Goal: Task Accomplishment & Management: Use online tool/utility

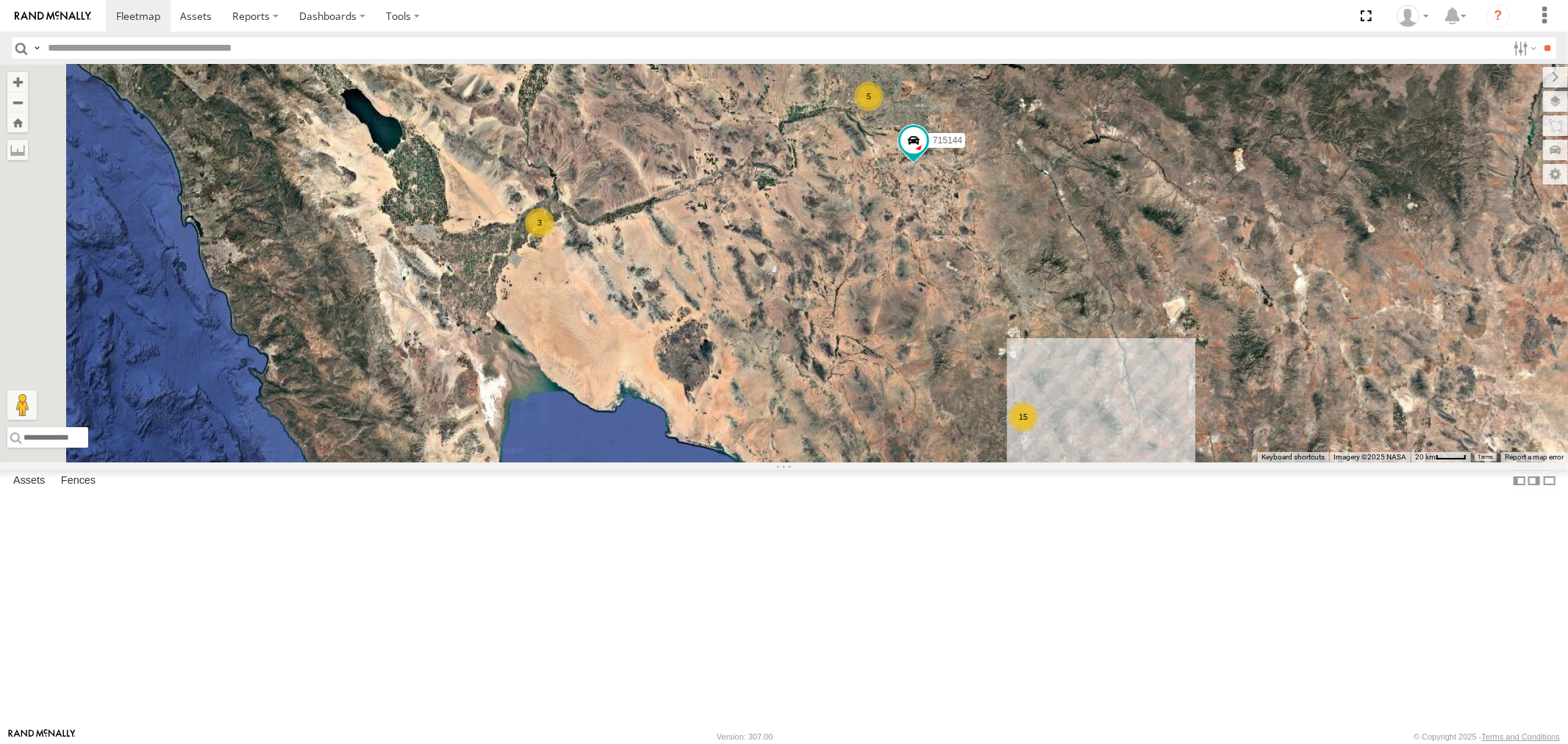
scroll to position [323, 0]
click at [0, 0] on div "F19-02 (60) - [PERSON_NAME]" at bounding box center [0, 0] width 0 height 0
click at [0, 0] on div "All Assets" at bounding box center [0, 0] width 0 height 0
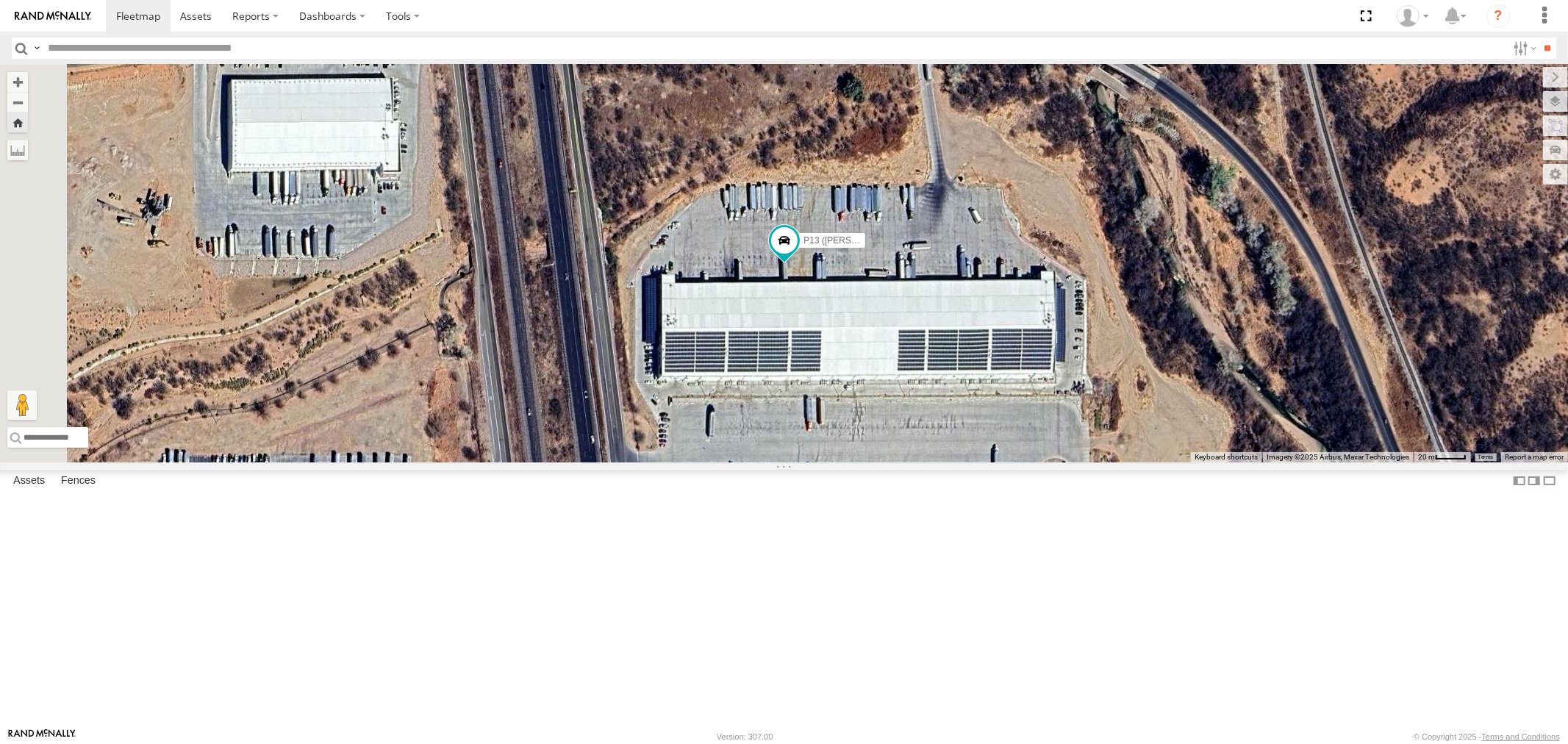
scroll to position [323, 0]
click at [0, 0] on div "F19-02 (60) - [PERSON_NAME]" at bounding box center [0, 0] width 0 height 0
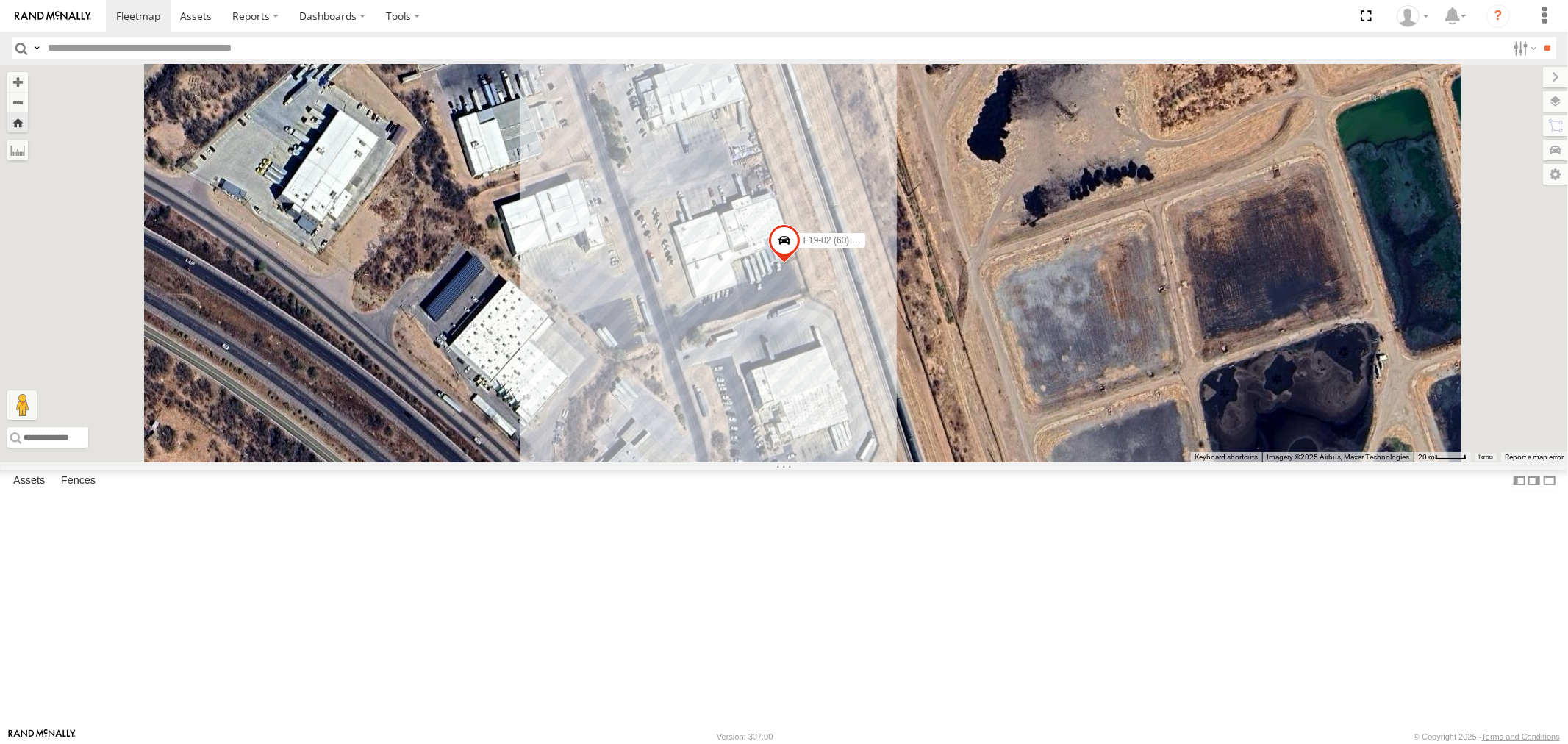
scroll to position [0, 0]
click at [0, 0] on div "P9 All Assets" at bounding box center [0, 0] width 0 height 0
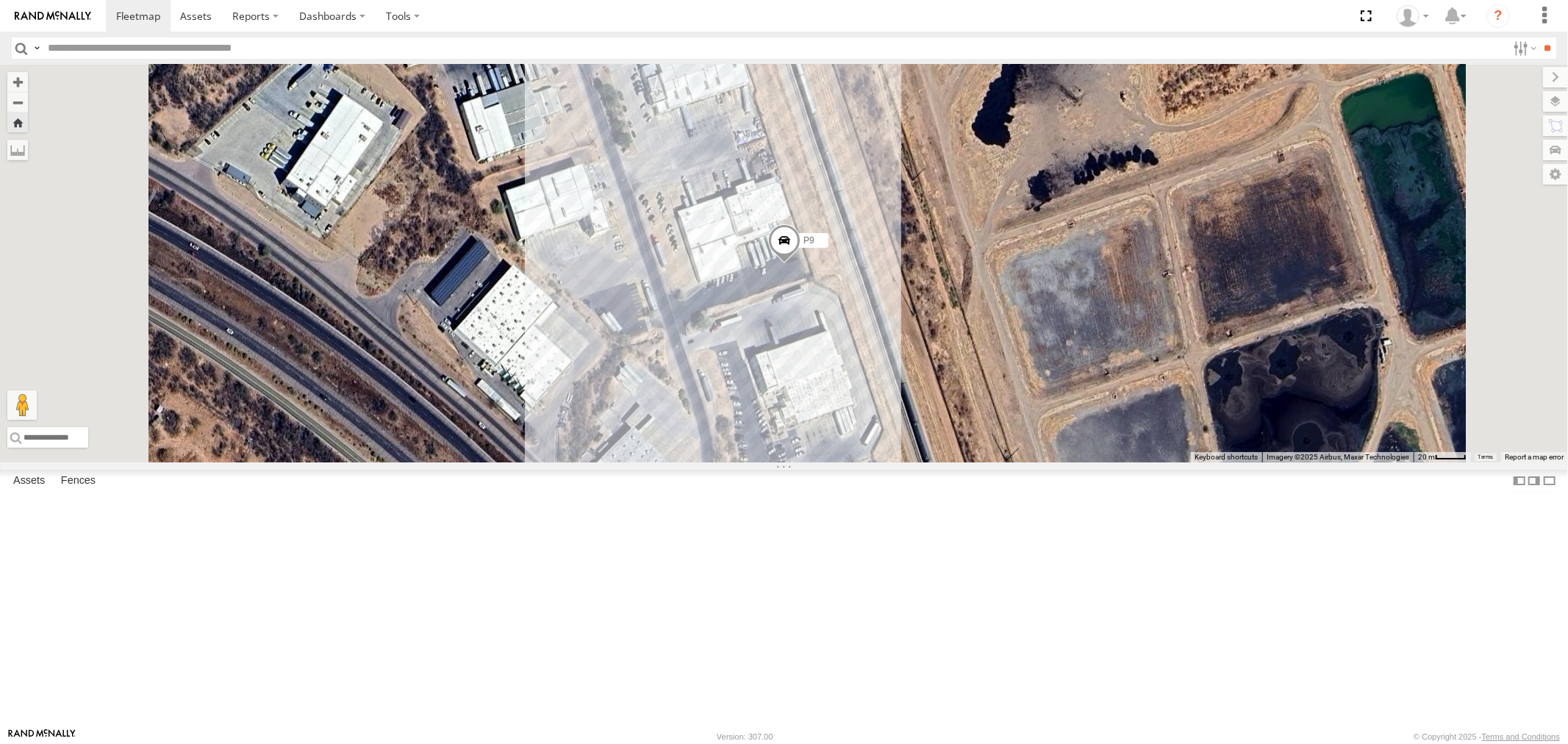
click at [0, 0] on div "715144" at bounding box center [0, 0] width 0 height 0
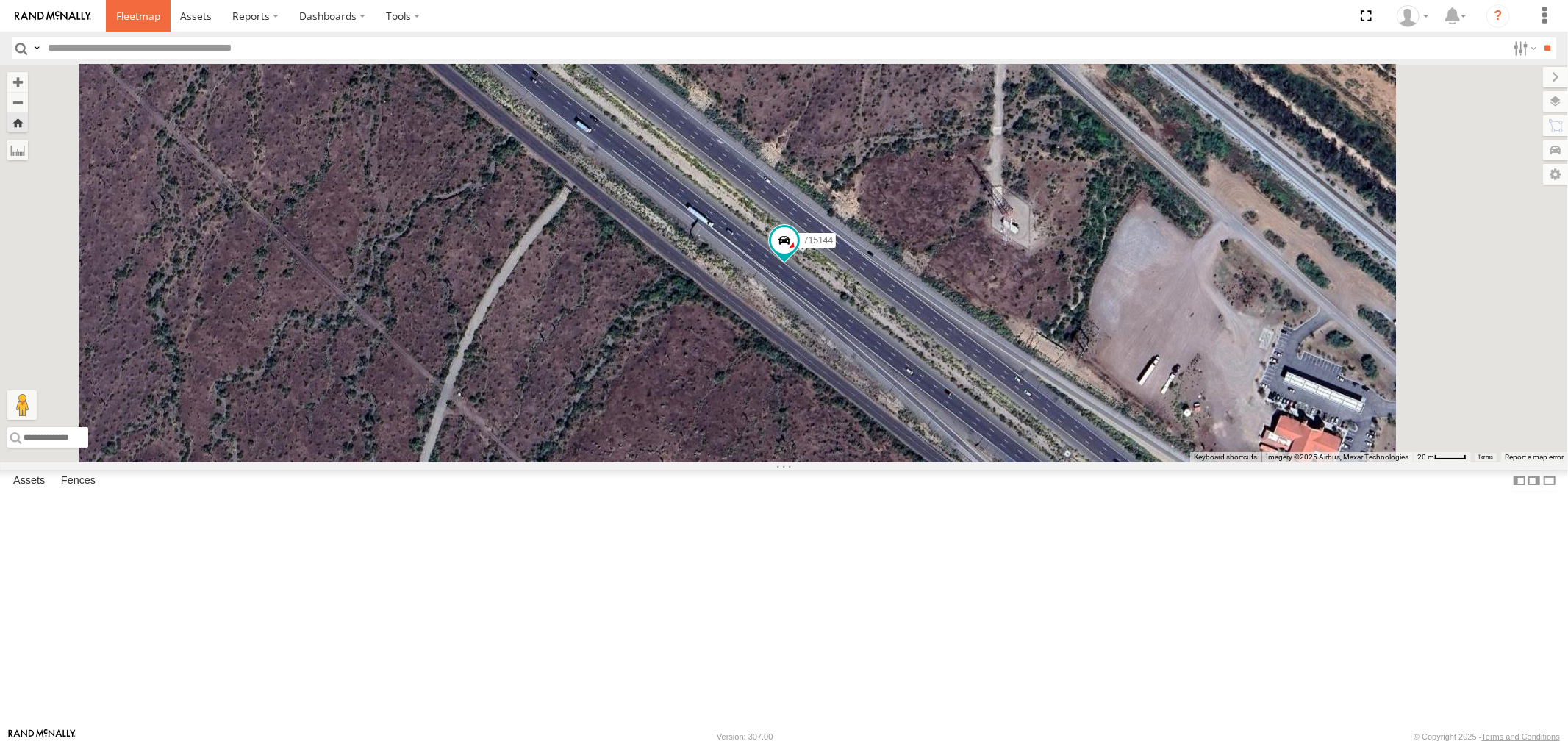
click at [134, 15] on span at bounding box center [138, 15] width 44 height 14
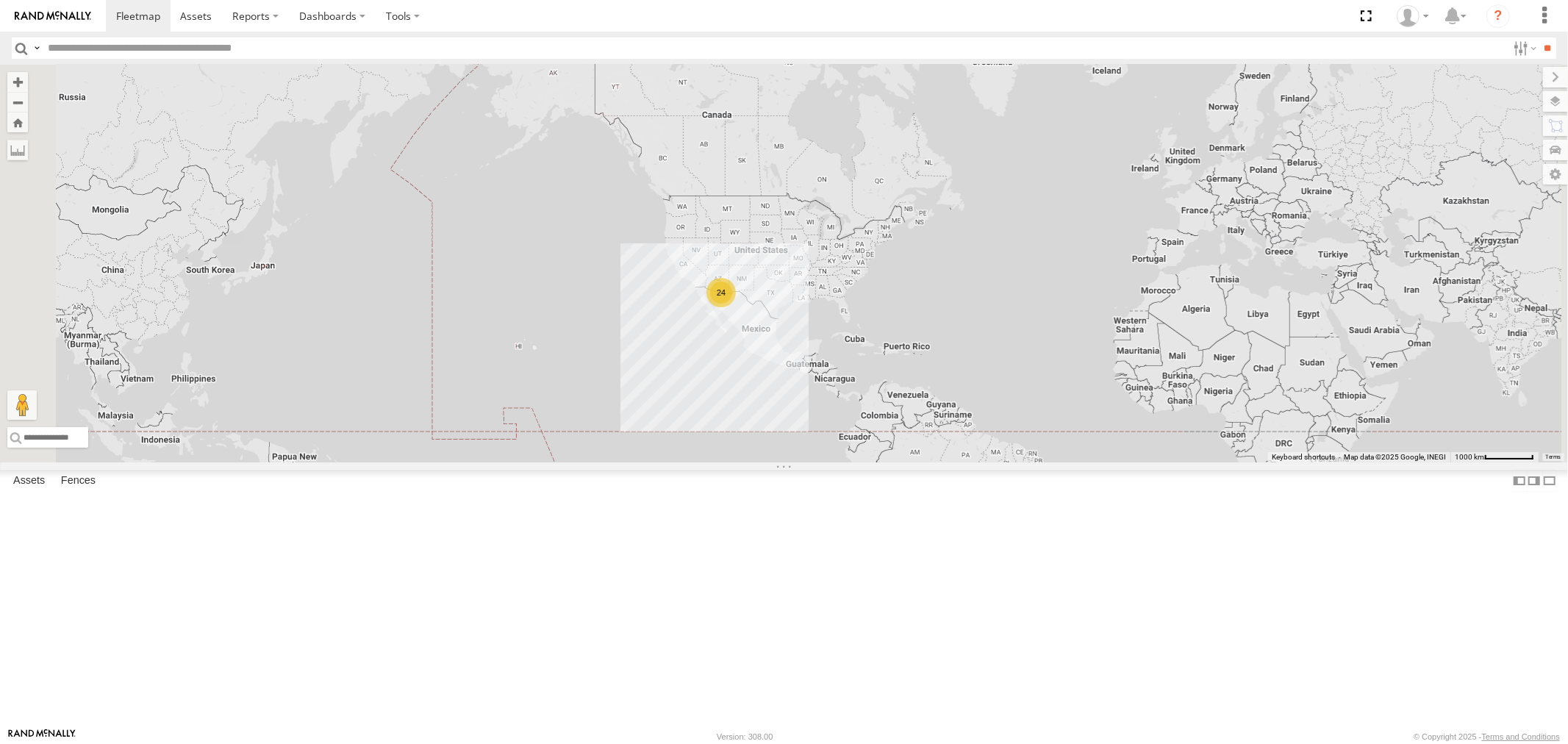
click at [0, 0] on div "All Assets" at bounding box center [0, 0] width 0 height 0
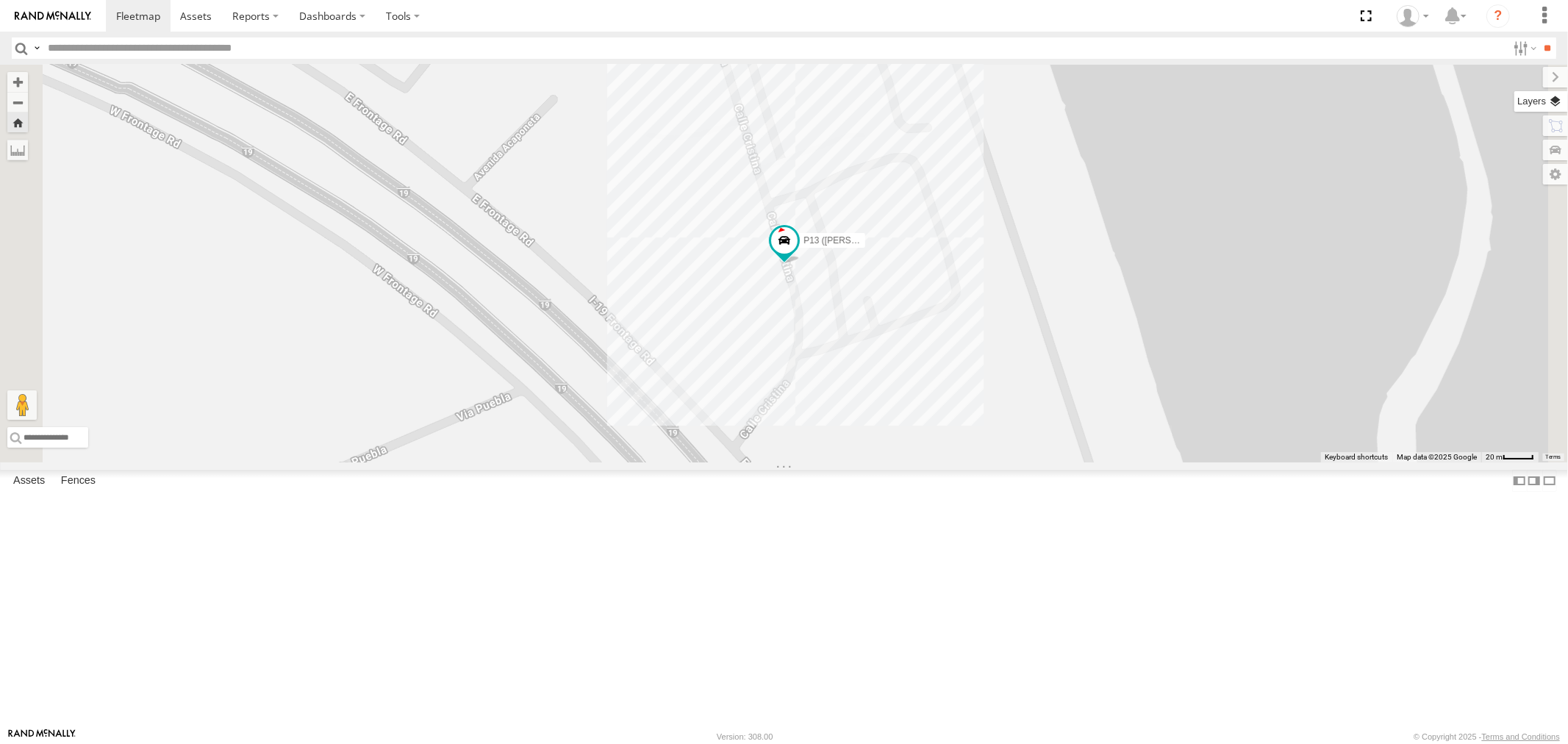
click at [1564, 99] on label at bounding box center [1541, 101] width 53 height 20
click at [0, 0] on span "Basemaps" at bounding box center [0, 0] width 0 height 0
click at [0, 0] on span "Satellite" at bounding box center [0, 0] width 0 height 0
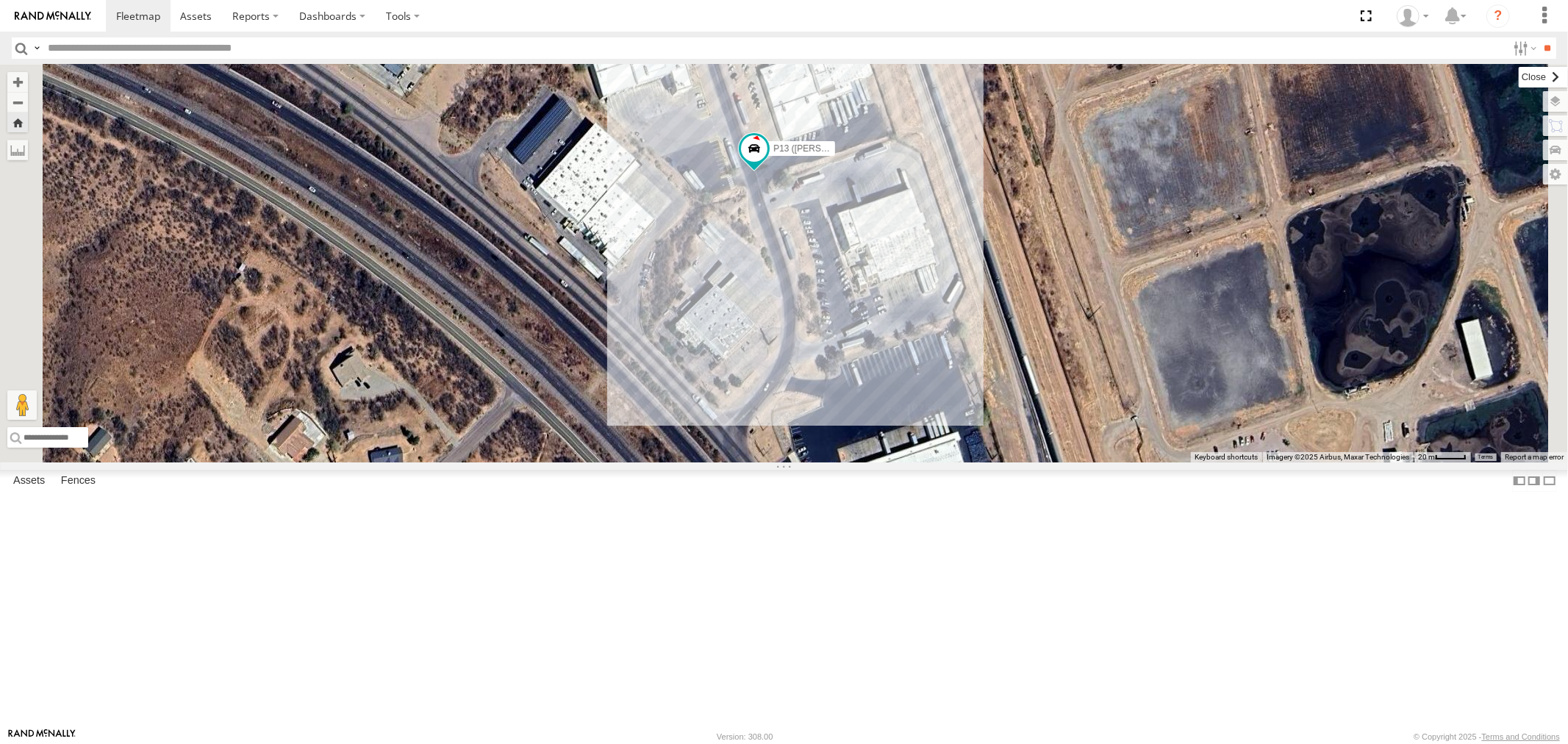
click at [1519, 78] on label at bounding box center [1543, 77] width 49 height 20
click at [0, 0] on div "F19-02 (60) - [PERSON_NAME]" at bounding box center [0, 0] width 0 height 0
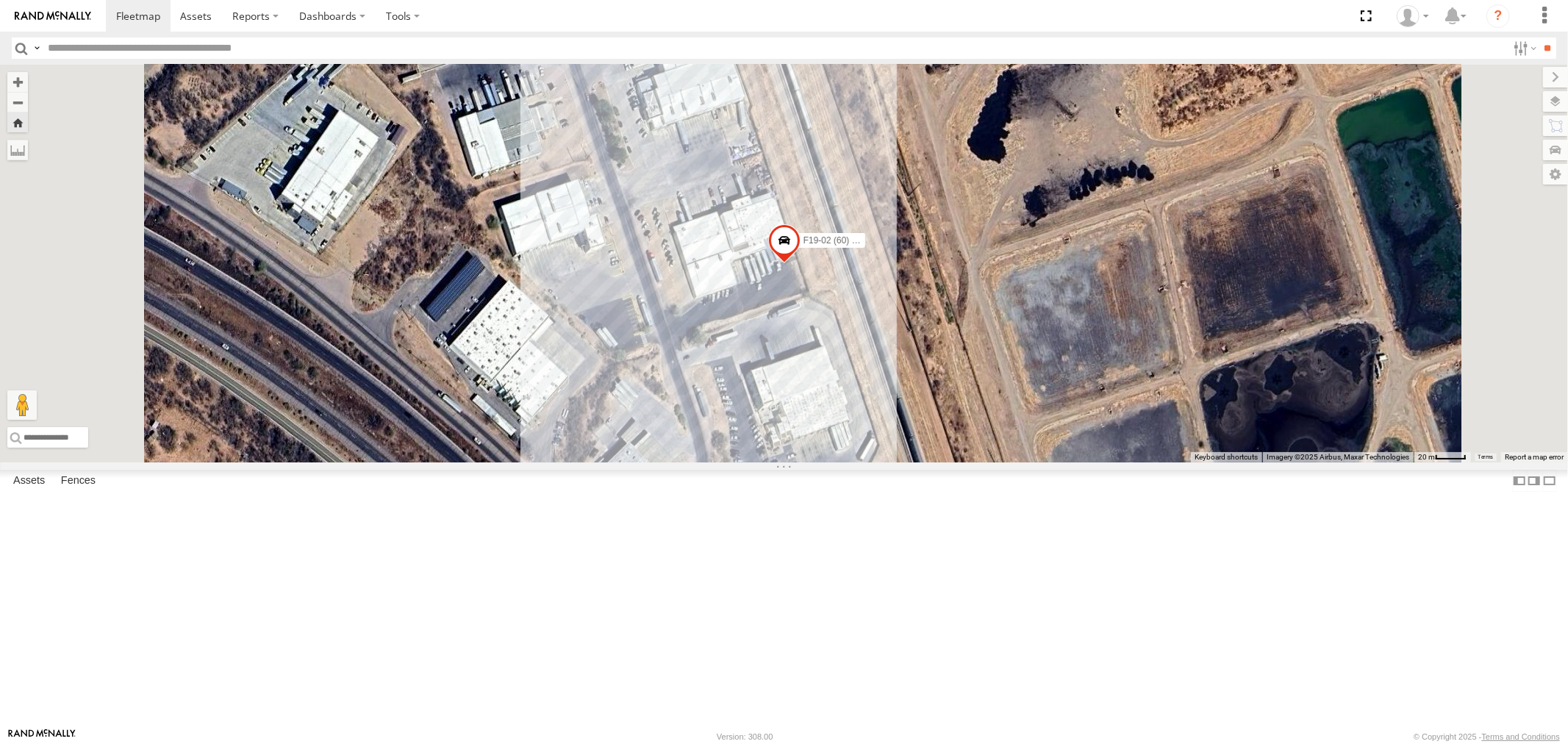
click at [0, 0] on div at bounding box center [0, 0] width 0 height 0
click at [800, 264] on span at bounding box center [784, 243] width 32 height 40
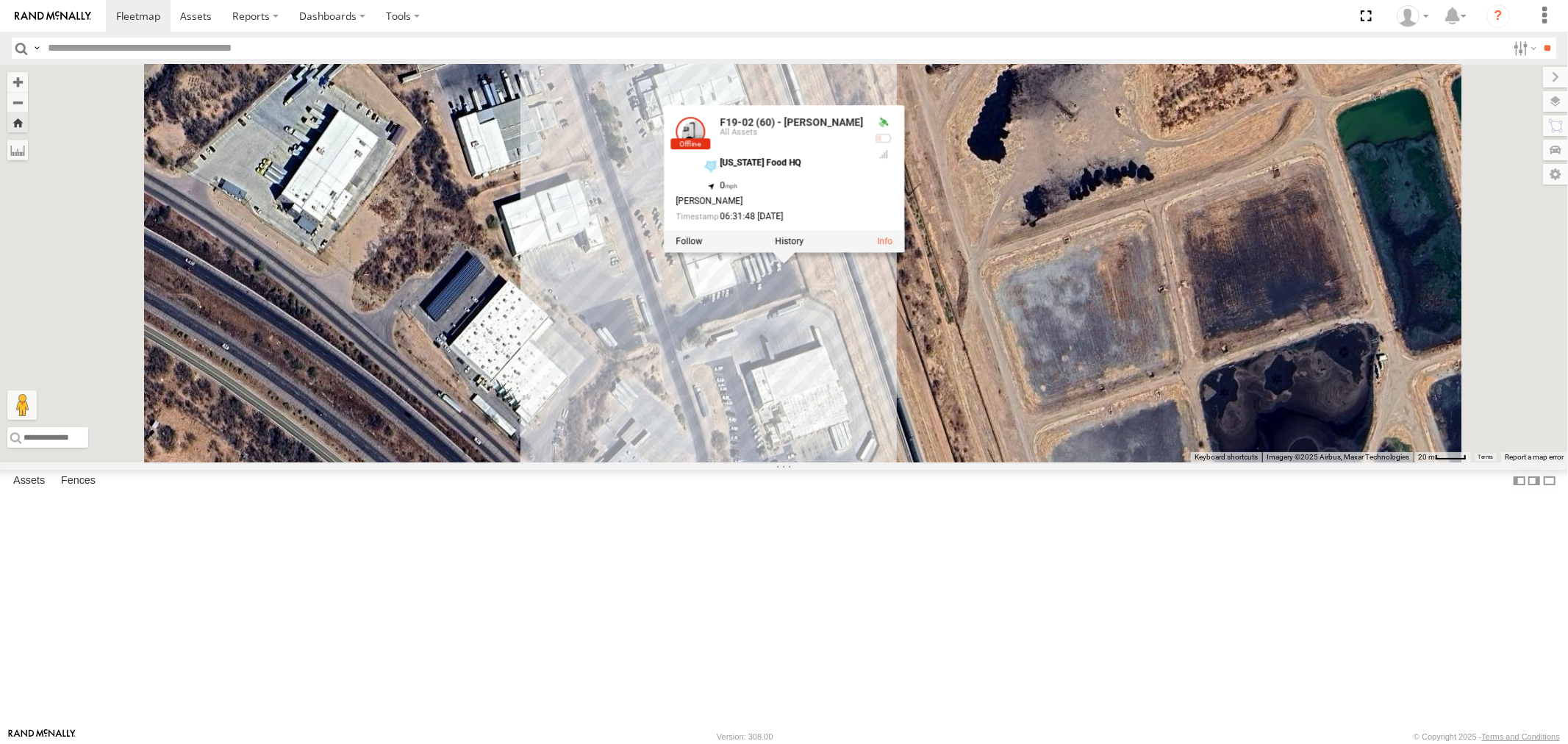
click at [1110, 263] on div "F19-02 (60) - Luis F19-02 (60) - Luis All Assets Arizona Food HQ 31.45057 , -11…" at bounding box center [784, 264] width 1568 height 398
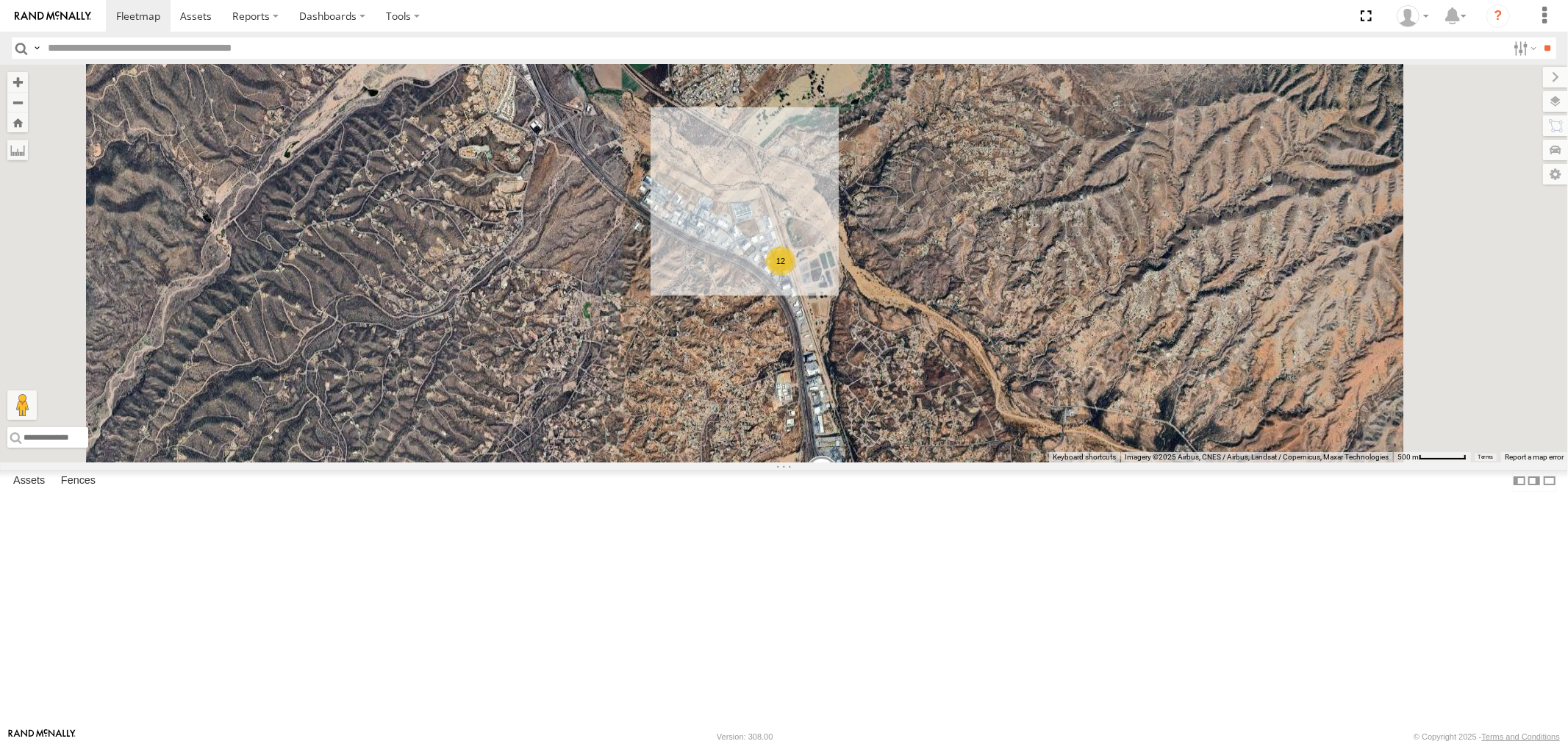
click at [0, 0] on div "F19-02 (60) - [PERSON_NAME]" at bounding box center [0, 0] width 0 height 0
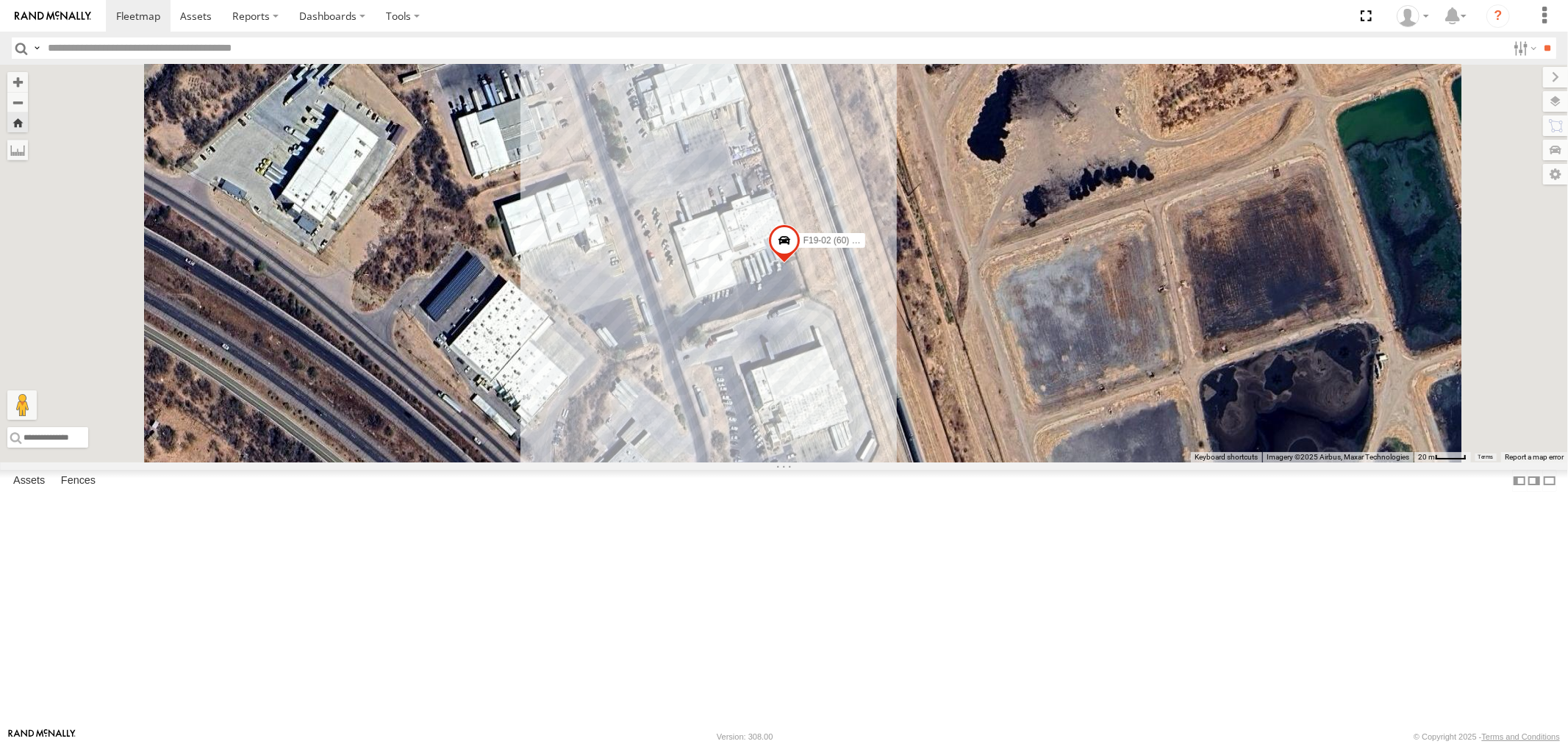
scroll to position [0, 0]
click at [0, 0] on div "P13 ([PERSON_NAME])" at bounding box center [0, 0] width 0 height 0
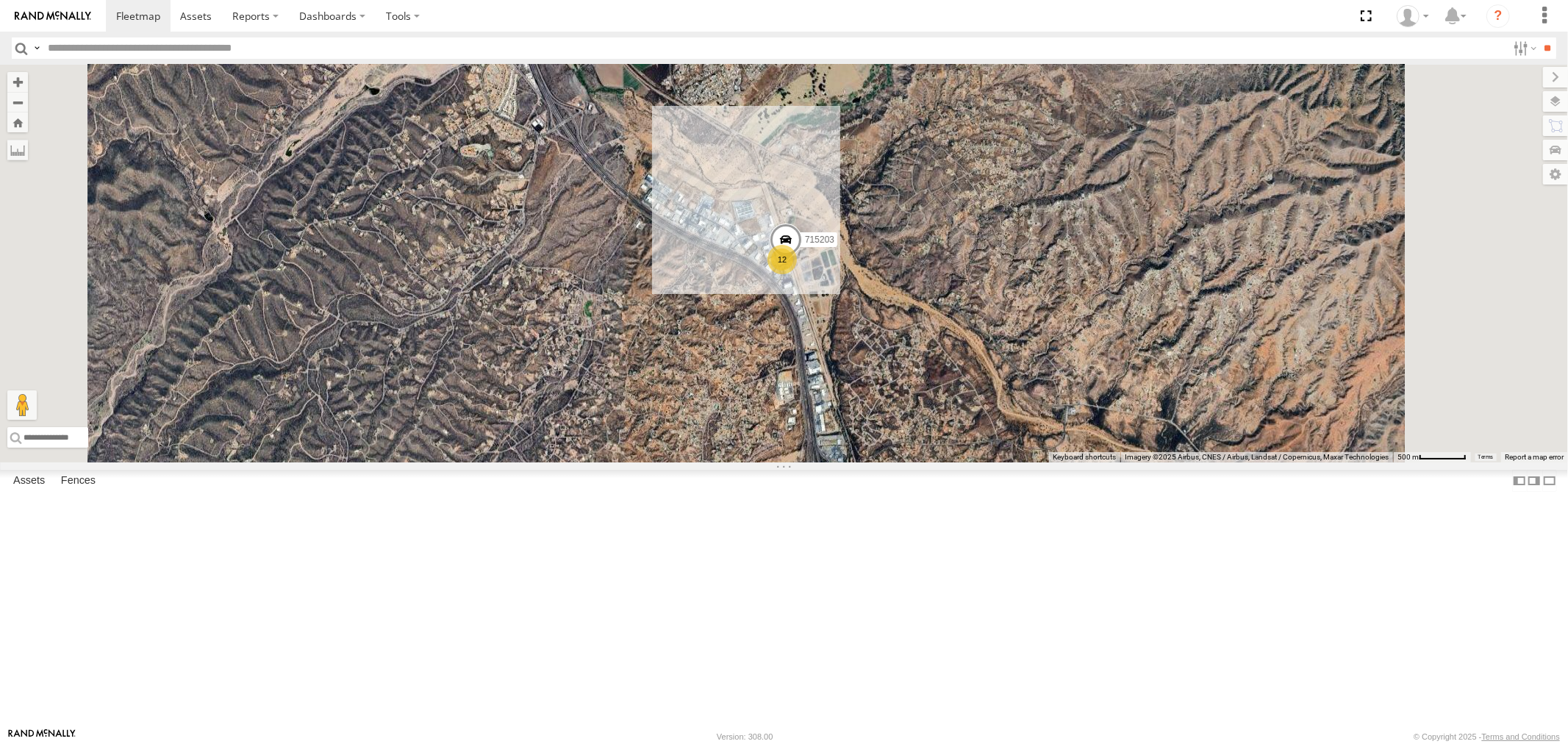
click at [0, 0] on div "F19-02 (60) - [PERSON_NAME]" at bounding box center [0, 0] width 0 height 0
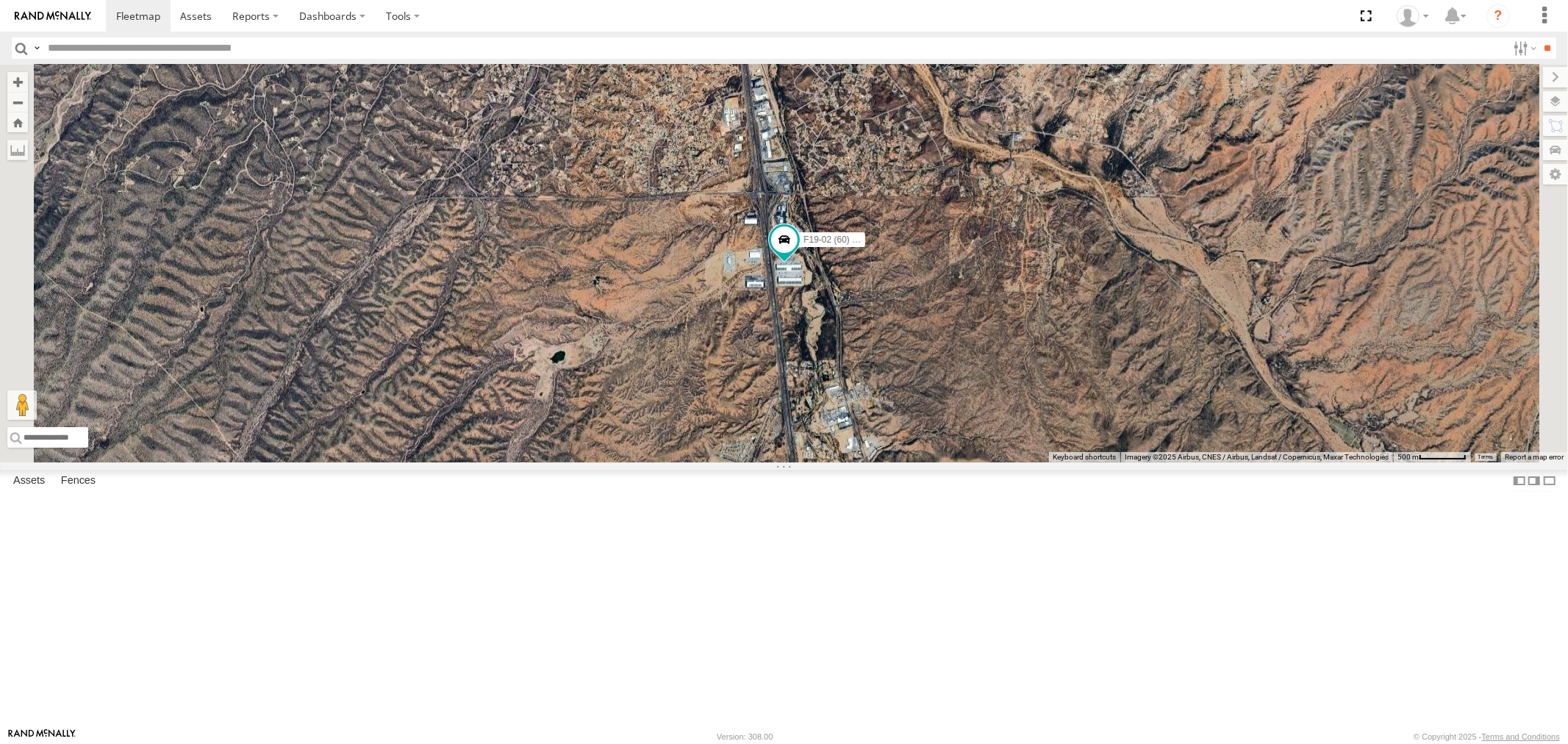
click at [0, 0] on div "F19-02 (60) - [PERSON_NAME]" at bounding box center [0, 0] width 0 height 0
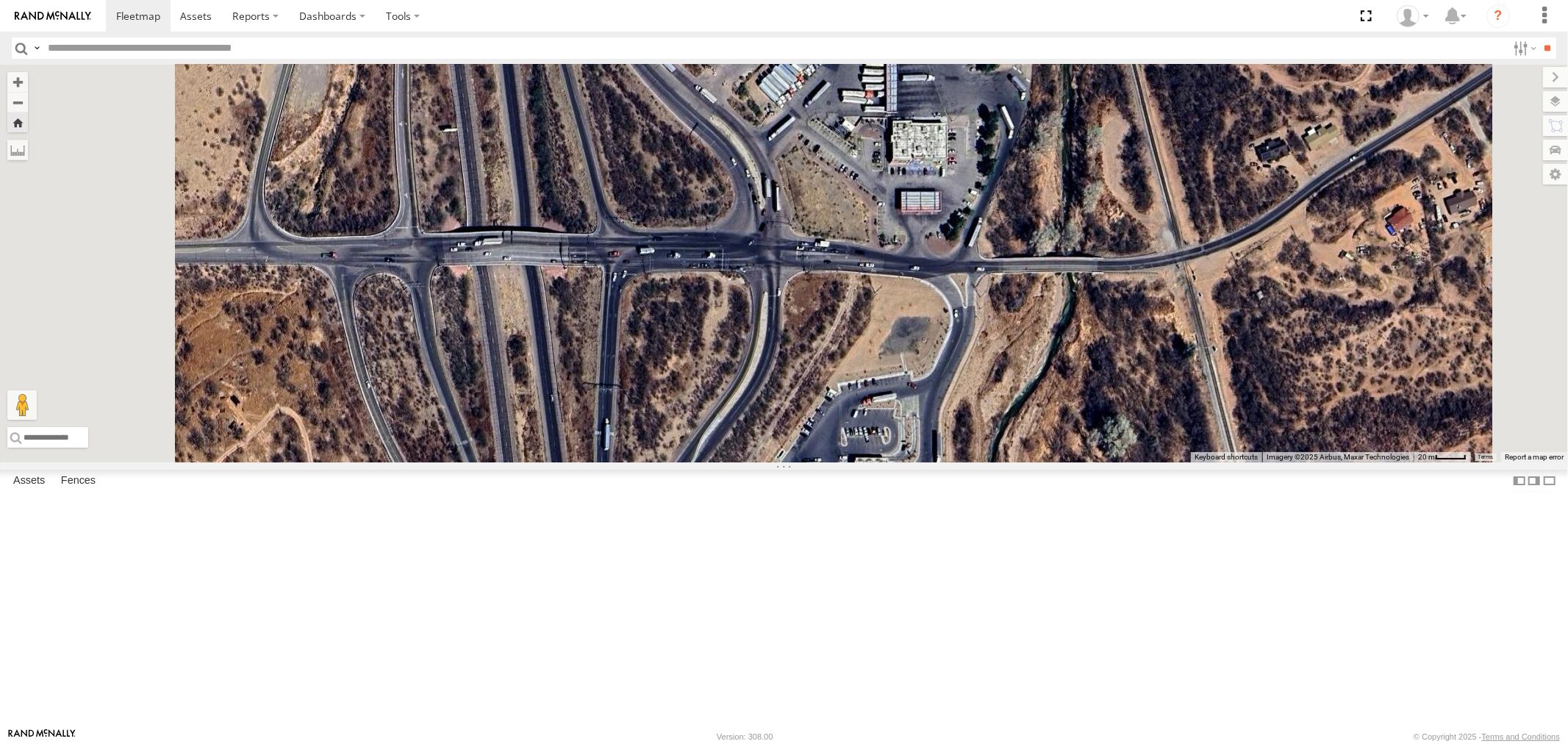
click at [0, 0] on div "All Assets" at bounding box center [0, 0] width 0 height 0
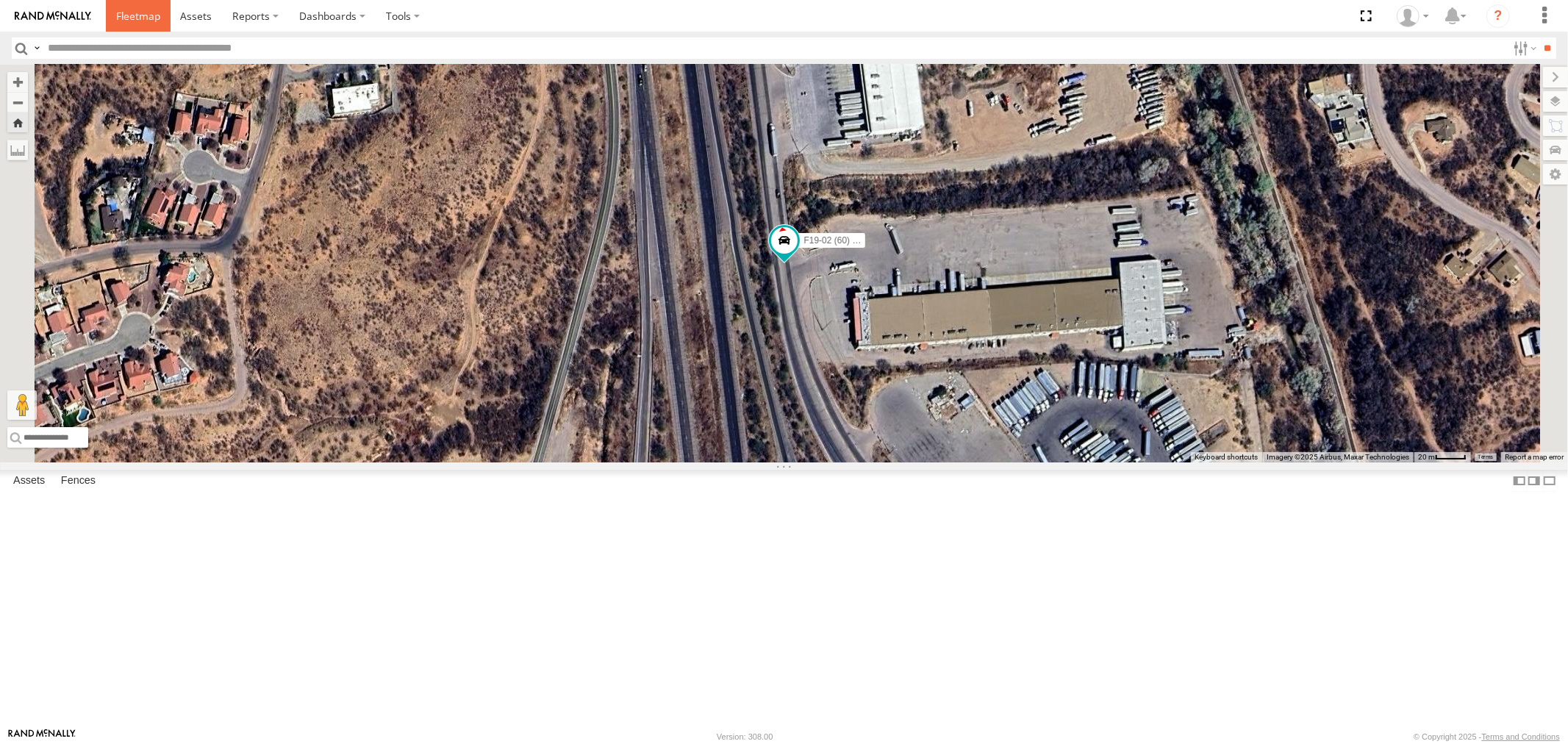
click at [130, 23] on link at bounding box center [138, 15] width 65 height 32
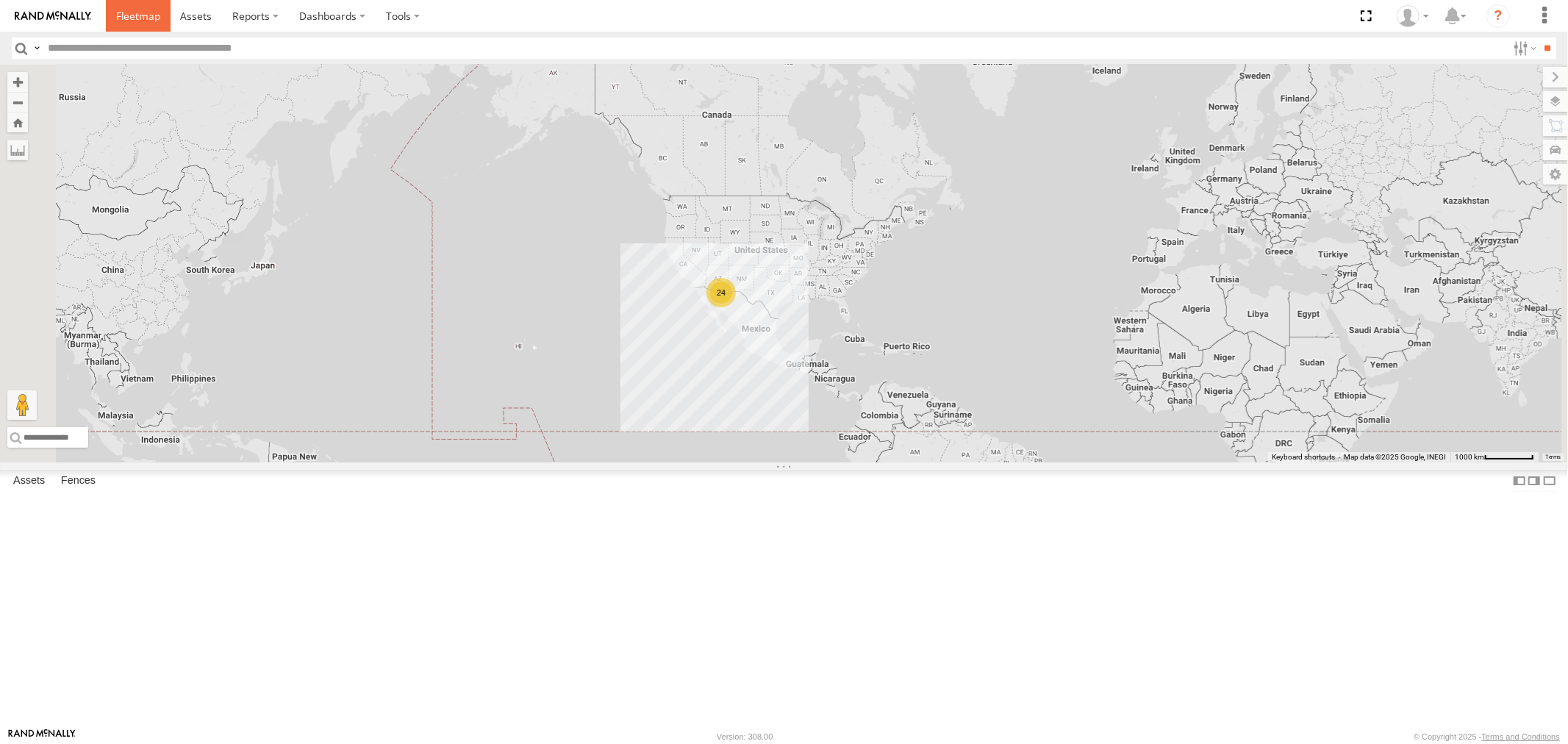
click at [138, 18] on span at bounding box center [138, 15] width 44 height 14
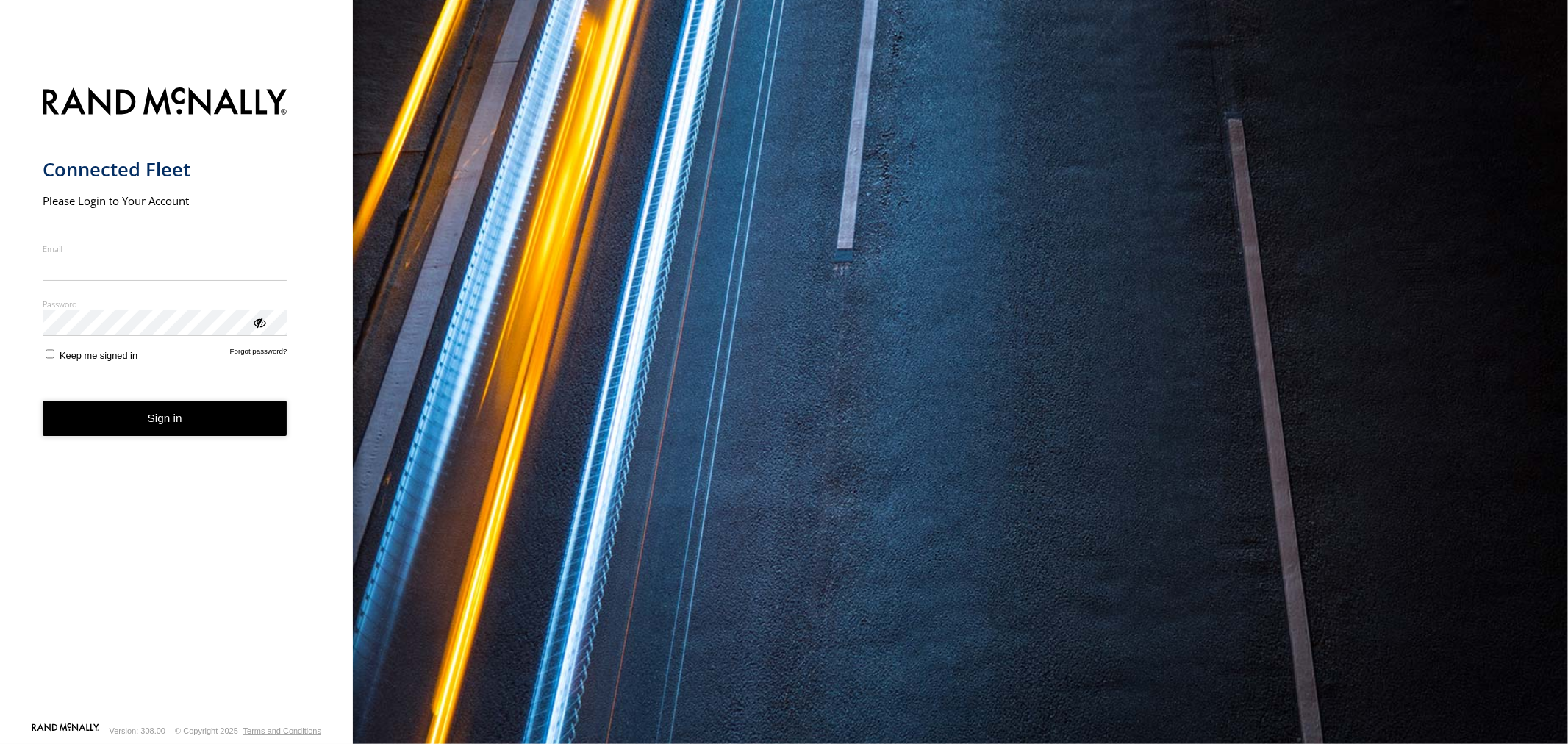
type input "**********"
click at [180, 425] on button "Sign in" at bounding box center [165, 419] width 245 height 36
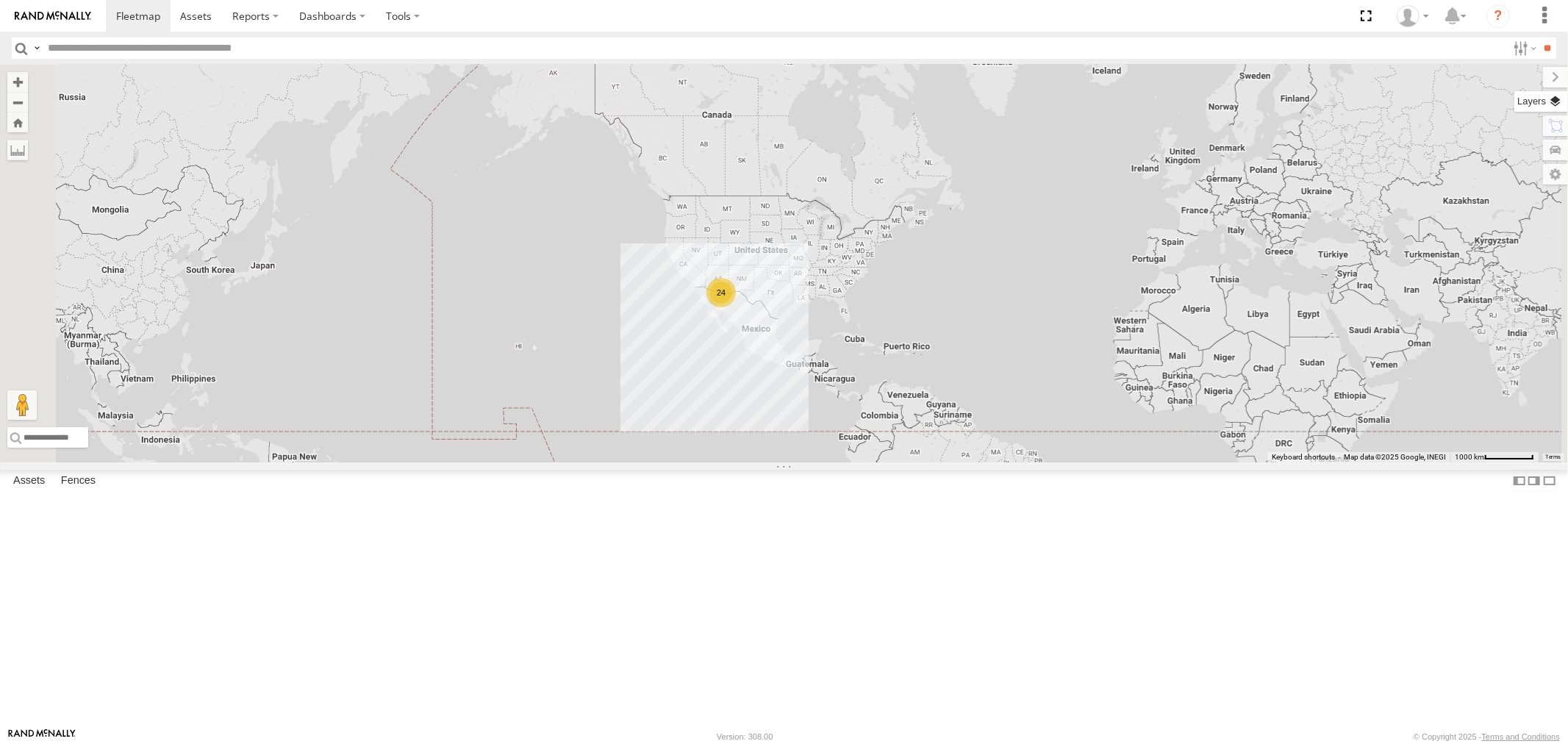
click at [1554, 91] on label at bounding box center [1541, 101] width 53 height 20
click at [0, 0] on span "Basemaps" at bounding box center [0, 0] width 0 height 0
click at [0, 0] on span "Satellite" at bounding box center [0, 0] width 0 height 0
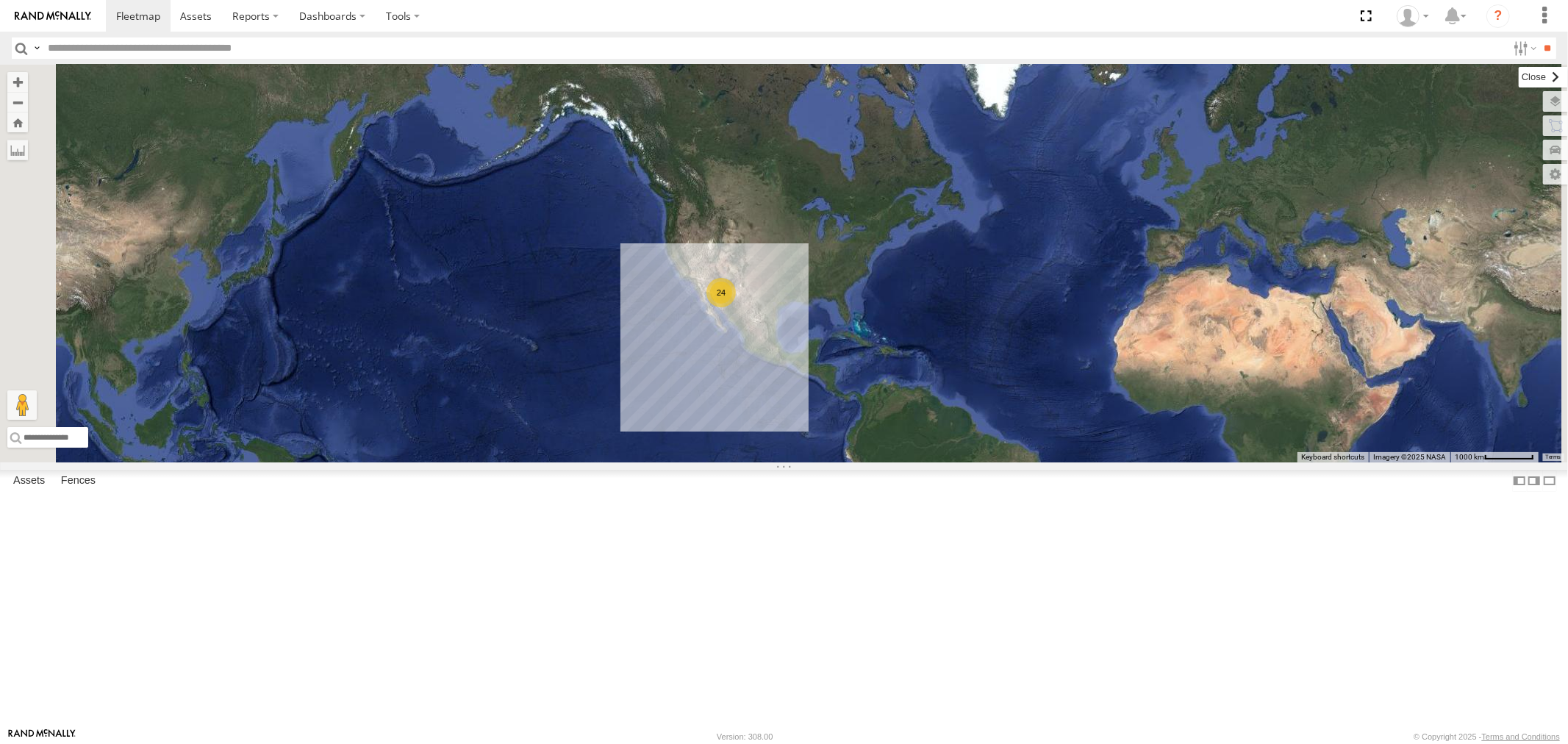
click at [1519, 82] on label at bounding box center [1543, 77] width 49 height 20
click at [129, 15] on span at bounding box center [138, 15] width 44 height 14
click at [0, 0] on div "F19-02 (60) - [PERSON_NAME]" at bounding box center [0, 0] width 0 height 0
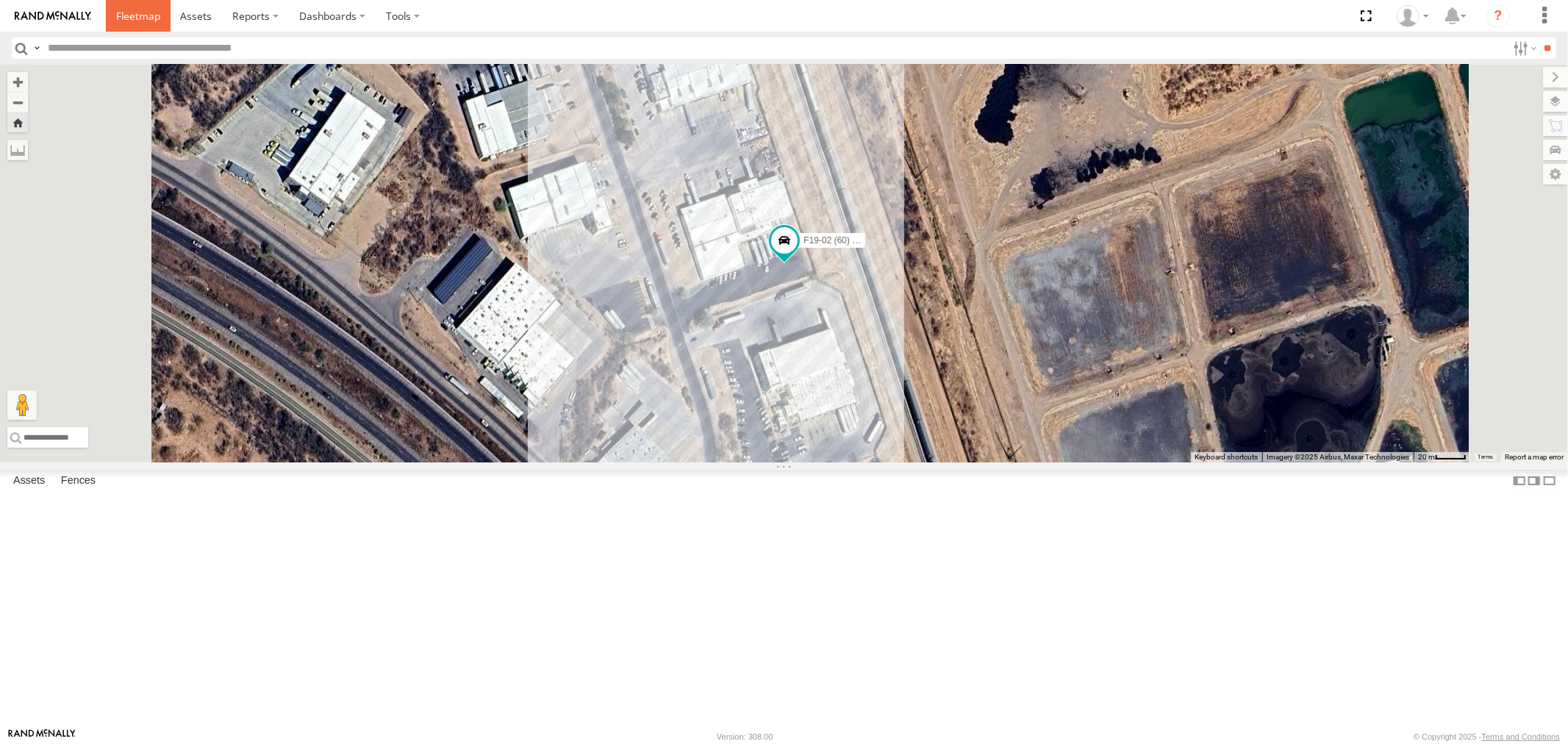
click at [137, 13] on span at bounding box center [138, 15] width 44 height 14
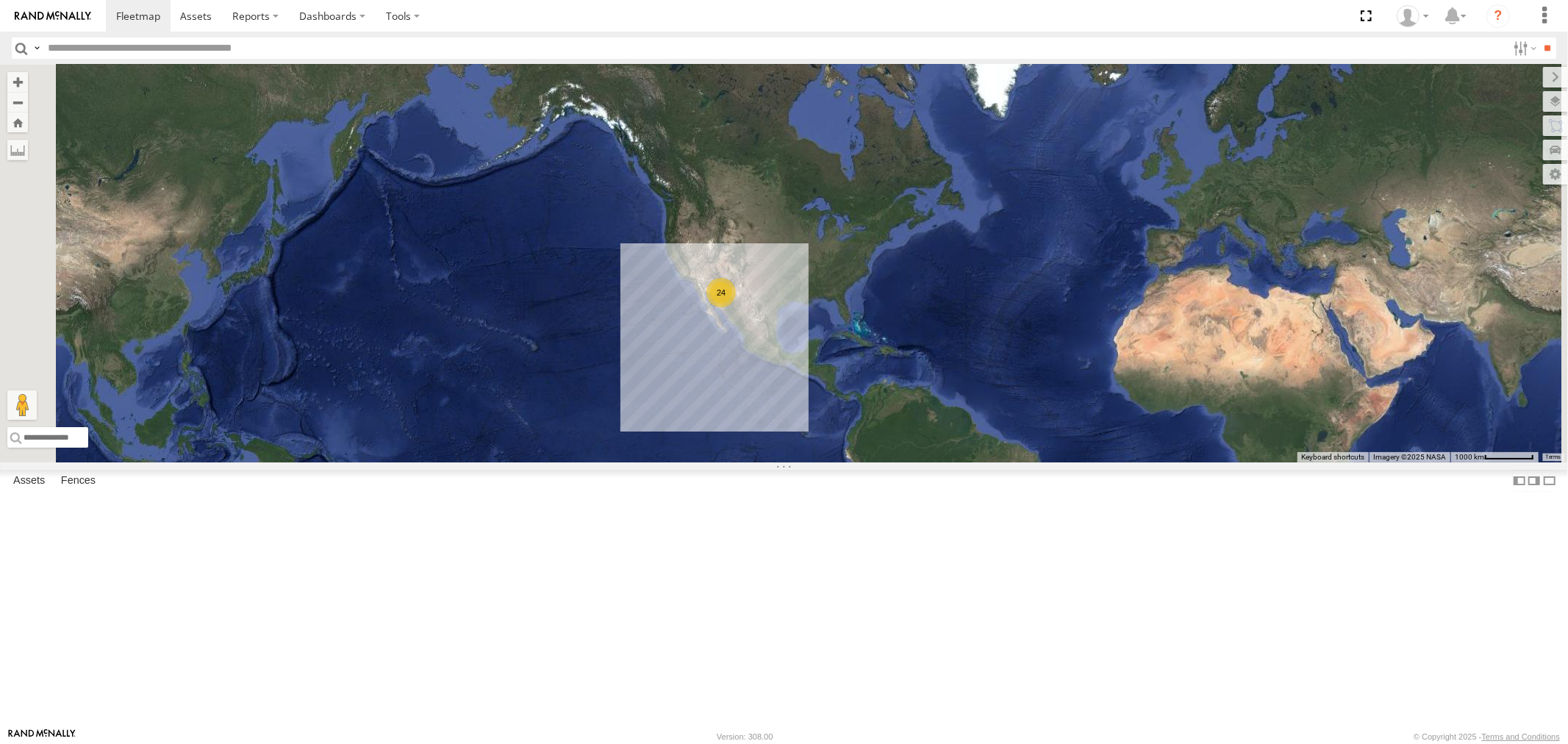
click at [0, 0] on link at bounding box center [0, 0] width 0 height 0
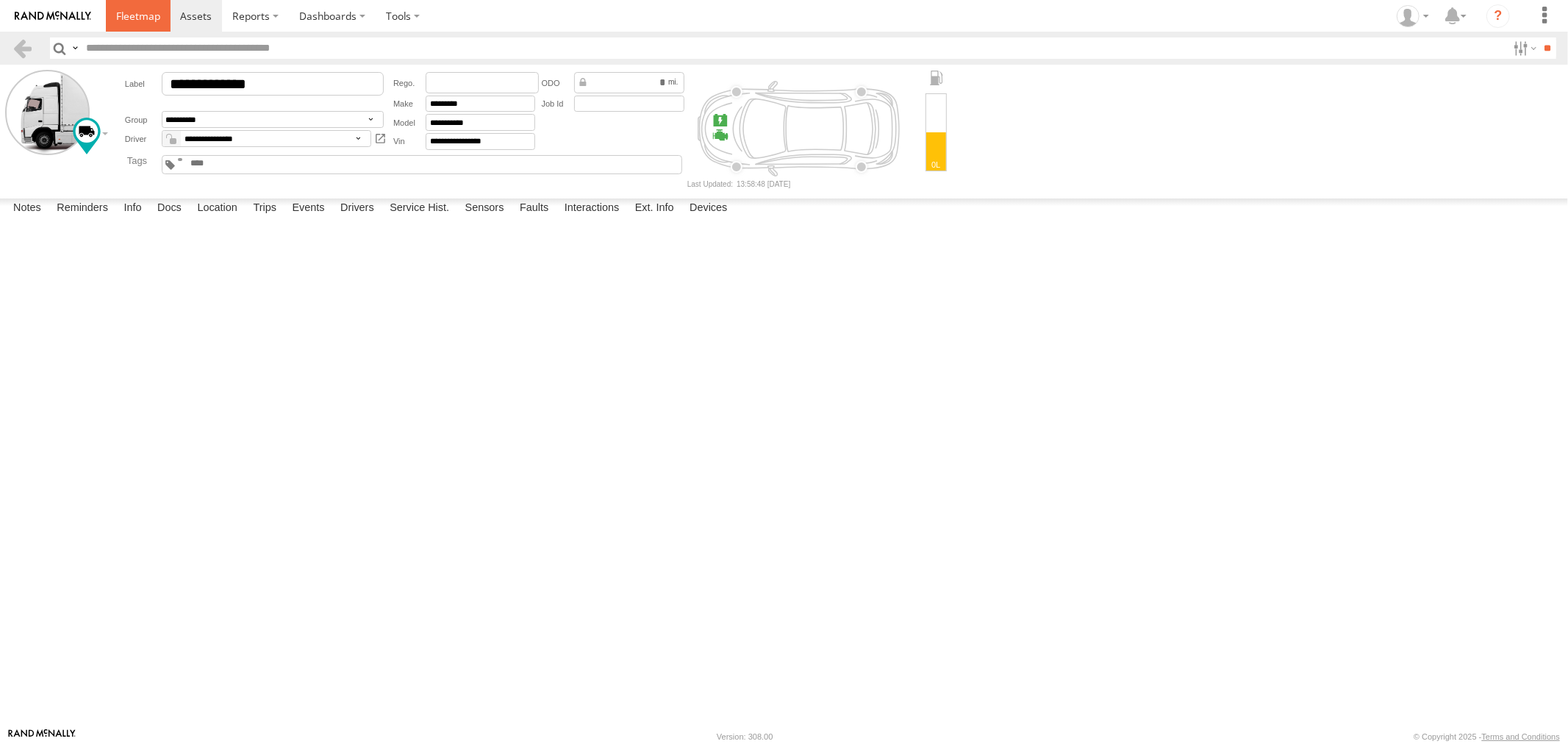
click at [137, 26] on link at bounding box center [138, 15] width 65 height 32
